Goal: Task Accomplishment & Management: Use online tool/utility

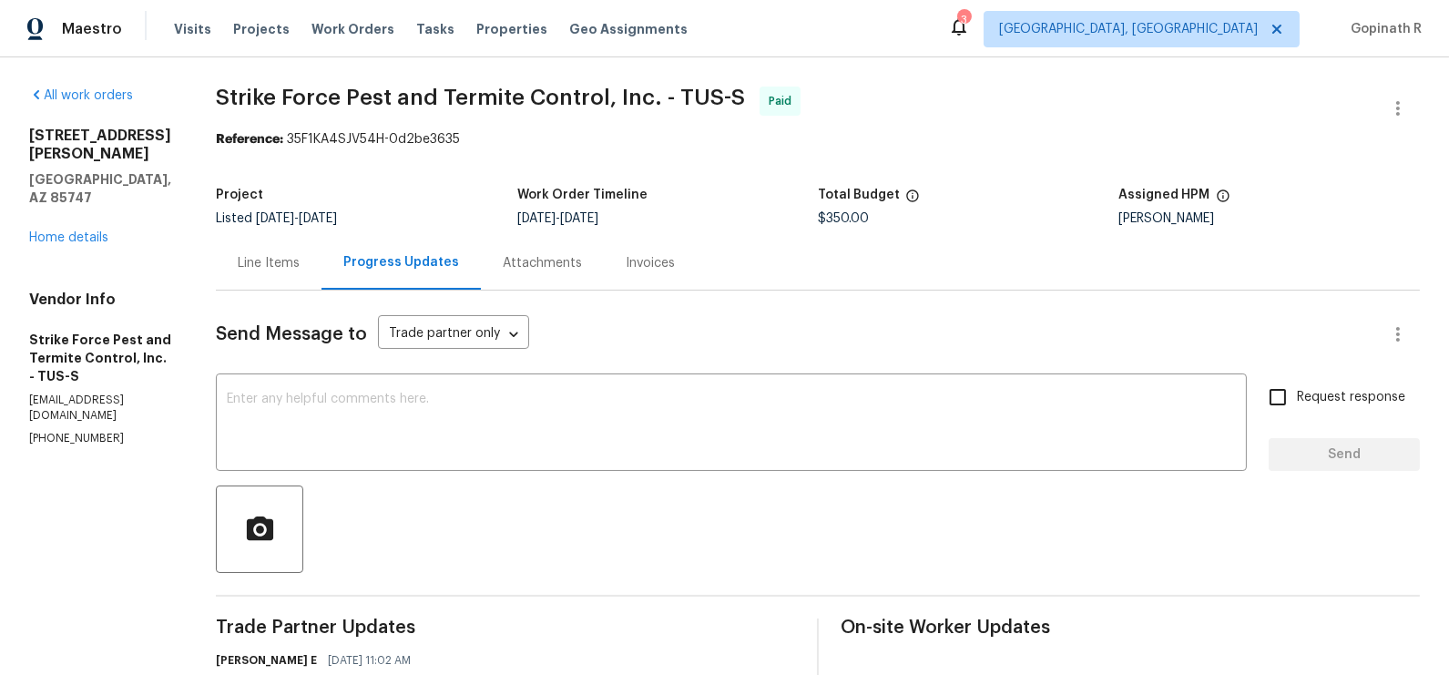
click at [332, 138] on div "Reference: 35F1KA4SJV54H-0d2be3635" at bounding box center [818, 139] width 1204 height 18
copy div "35F1KA4SJV54H"
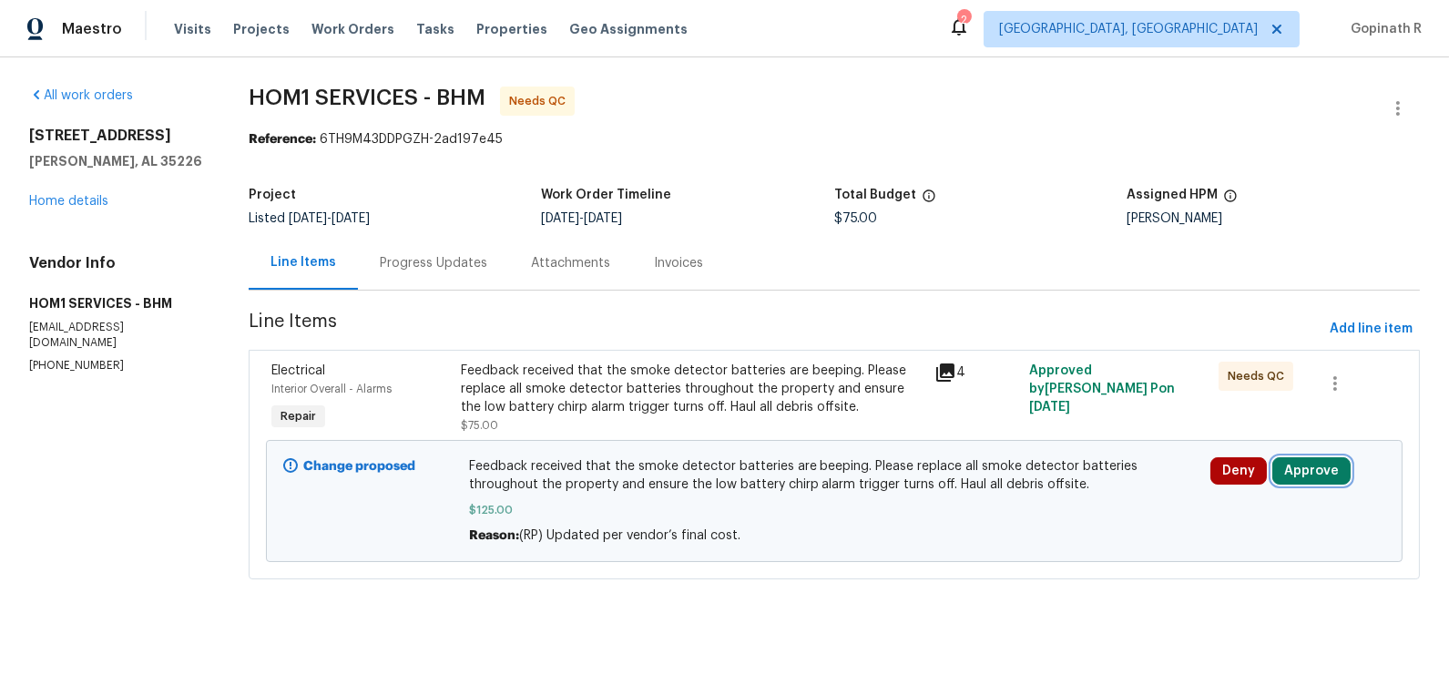
click at [1318, 474] on button "Approve" at bounding box center [1312, 470] width 78 height 27
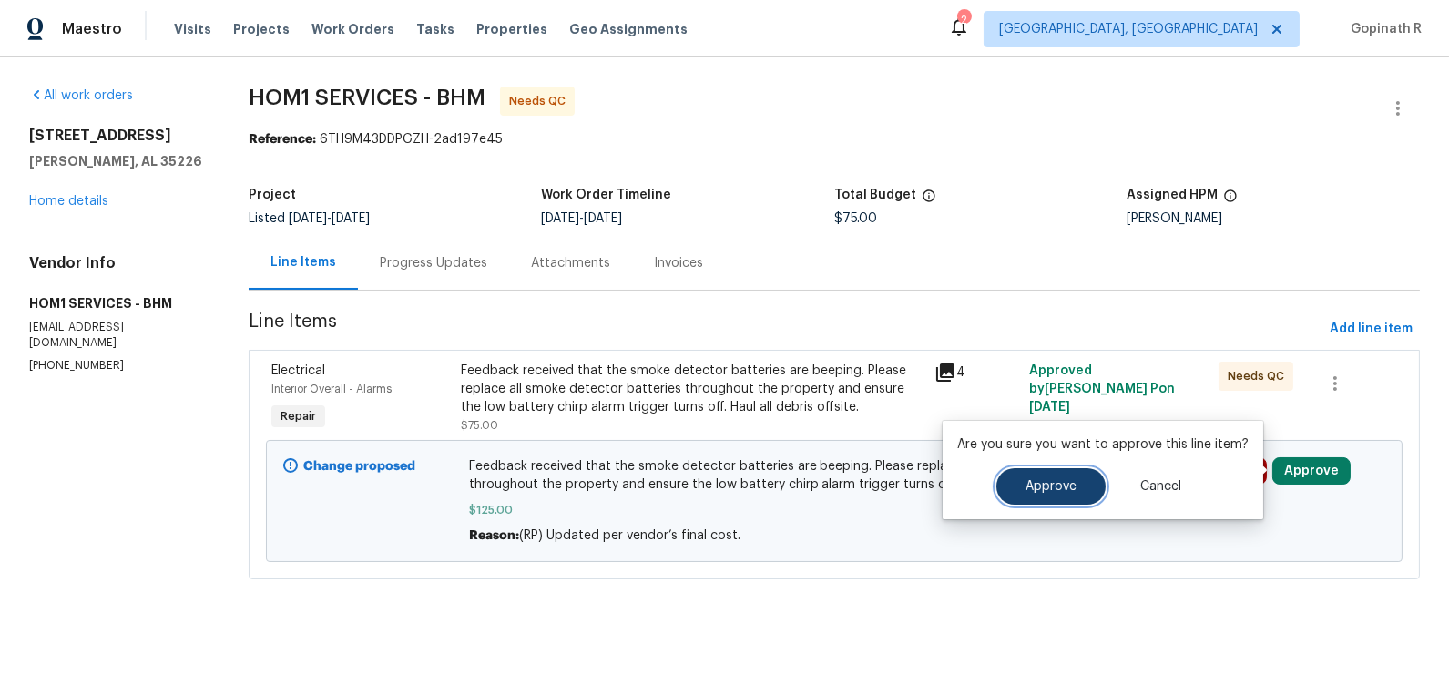
click at [1066, 493] on span "Approve" at bounding box center [1051, 487] width 51 height 14
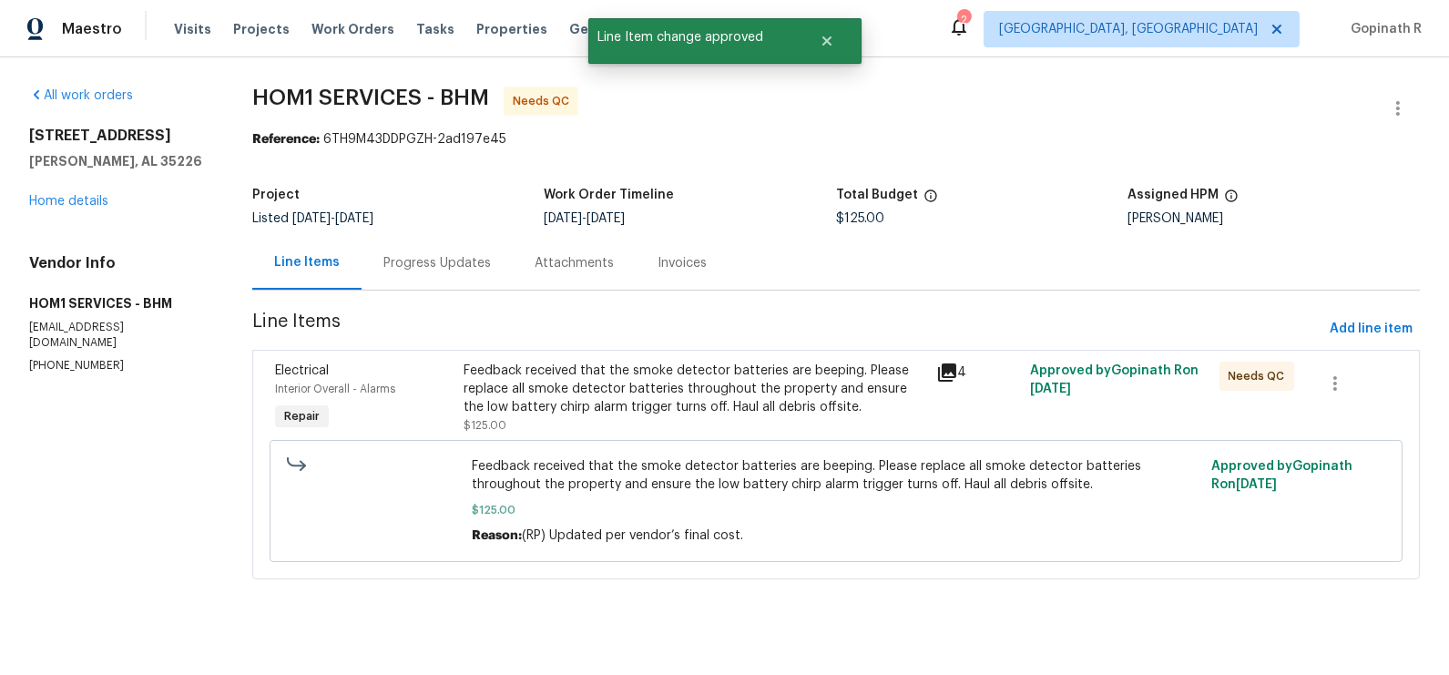
click at [365, 142] on div "Reference: 6TH9M43DDPGZH-2ad197e45" at bounding box center [836, 139] width 1168 height 18
copy div "6TH9M43DDPGZH"
